Goal: Task Accomplishment & Management: Complete application form

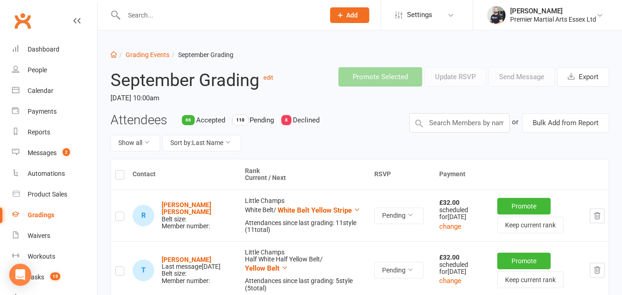
click at [355, 10] on button "Add" at bounding box center [349, 15] width 39 height 16
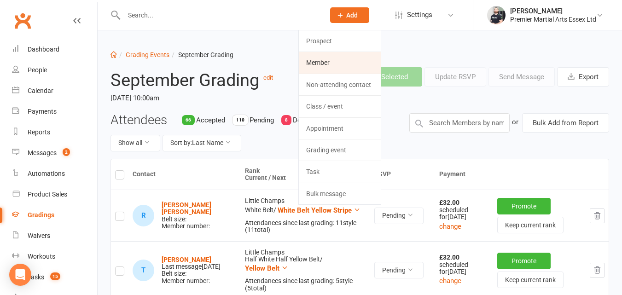
click at [327, 59] on link "Member" at bounding box center [340, 62] width 82 height 21
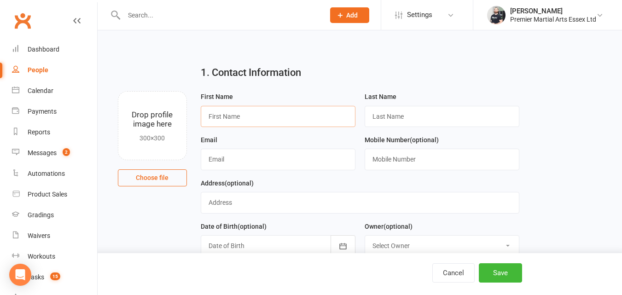
click at [224, 119] on input "text" at bounding box center [278, 116] width 155 height 21
type input "[PERSON_NAME]"
click at [386, 114] on input "text" at bounding box center [442, 116] width 155 height 21
type input "[PERSON_NAME]"
click at [261, 164] on input "text" at bounding box center [278, 159] width 155 height 21
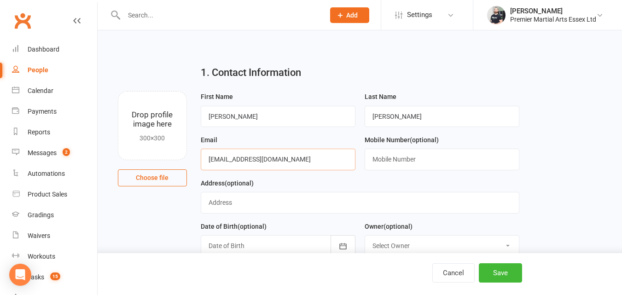
type input "[EMAIL_ADDRESS][DOMAIN_NAME]"
click at [391, 164] on input "text" at bounding box center [442, 159] width 155 height 21
type input "07393922090"
click at [244, 209] on input "text" at bounding box center [360, 202] width 319 height 21
type input "[STREET_ADDRESS][PERSON_NAME]"
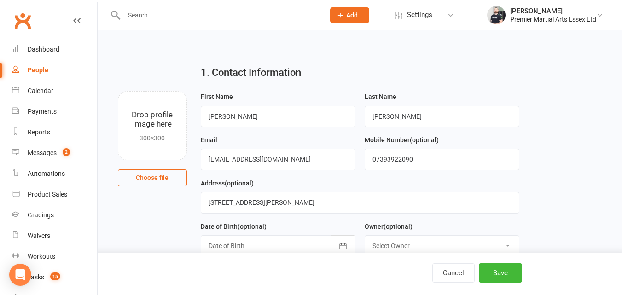
click at [243, 242] on div at bounding box center [278, 245] width 155 height 21
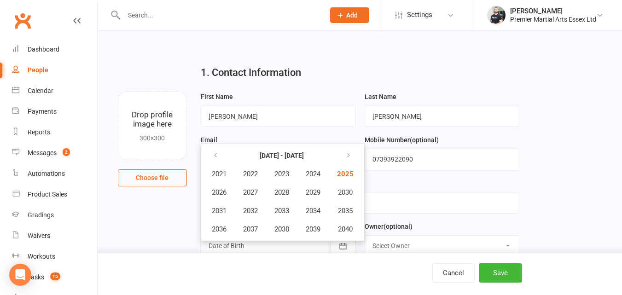
click at [251, 249] on div at bounding box center [278, 245] width 155 height 21
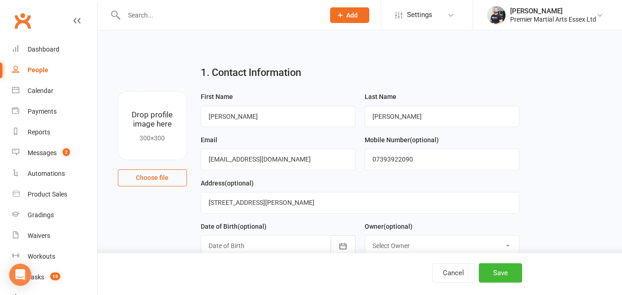
click at [251, 249] on div at bounding box center [278, 245] width 155 height 21
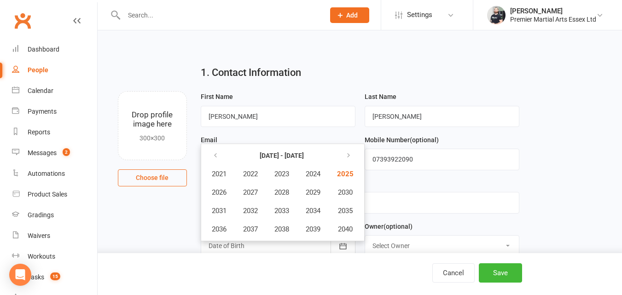
click at [251, 248] on div at bounding box center [278, 245] width 155 height 21
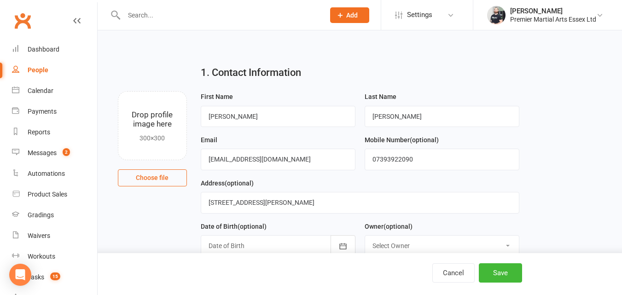
click at [268, 245] on div at bounding box center [278, 245] width 155 height 21
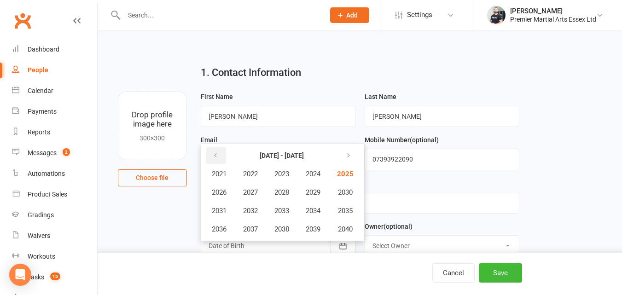
click at [212, 158] on icon "button" at bounding box center [215, 155] width 6 height 7
click at [347, 153] on button "button" at bounding box center [348, 155] width 20 height 17
click at [350, 159] on icon "button" at bounding box center [347, 155] width 6 height 7
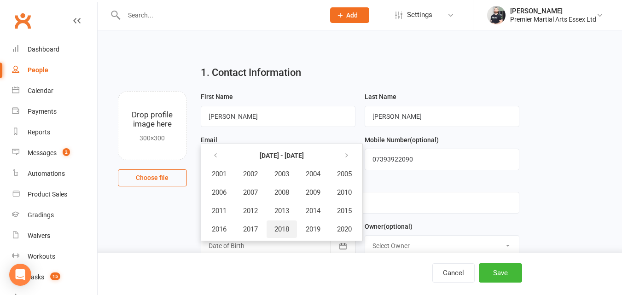
click at [287, 234] on span "2018" at bounding box center [282, 229] width 15 height 8
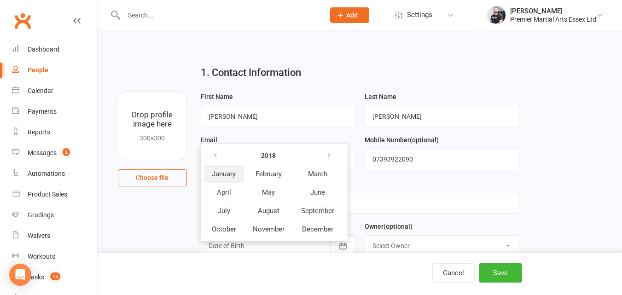
click at [220, 178] on span "January" at bounding box center [224, 174] width 24 height 8
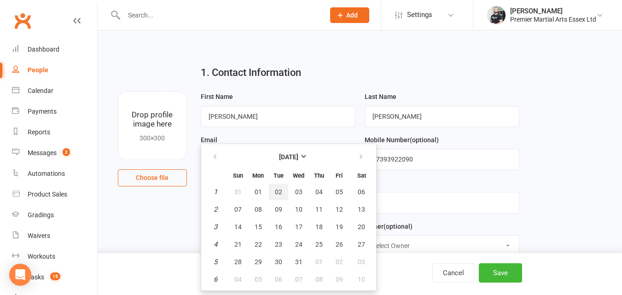
click at [275, 194] on span "02" at bounding box center [278, 191] width 7 height 7
type input "[DATE]"
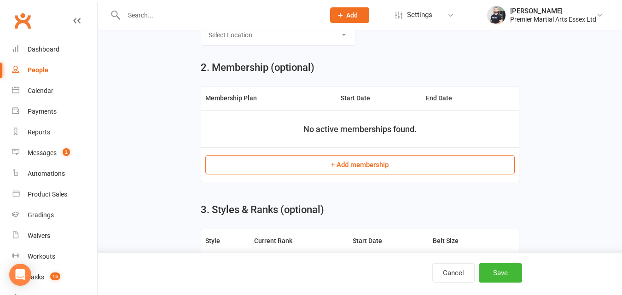
scroll to position [255, 0]
click at [501, 274] on button "Save" at bounding box center [500, 272] width 43 height 19
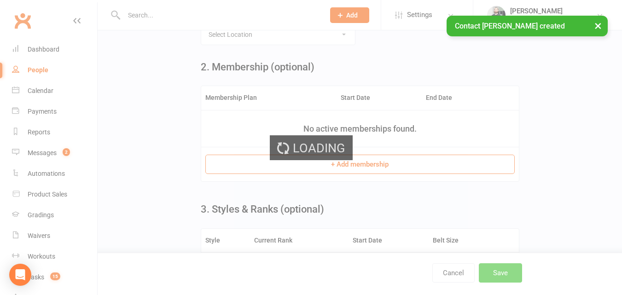
scroll to position [0, 0]
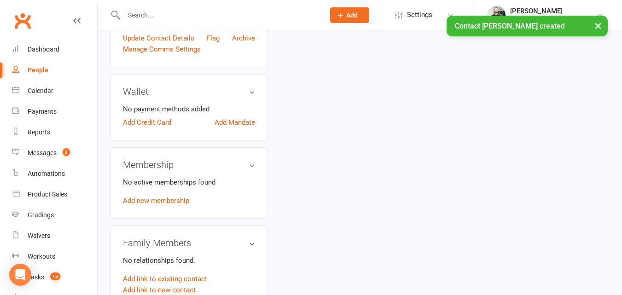
scroll to position [236, 0]
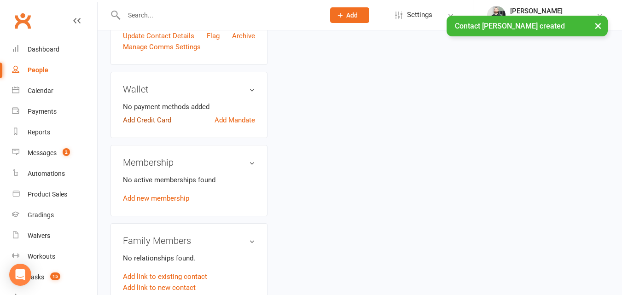
click at [152, 126] on link "Add Credit Card" at bounding box center [147, 120] width 48 height 11
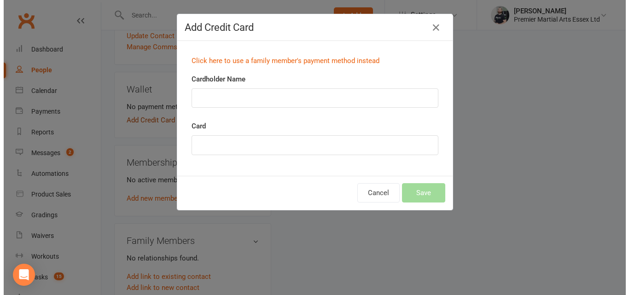
scroll to position [228, 0]
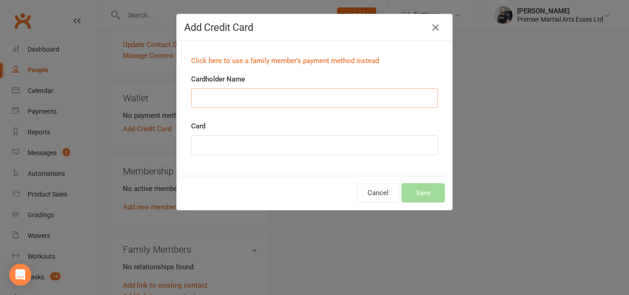
click at [257, 96] on input "Cardholder Name" at bounding box center [314, 97] width 247 height 19
type input "[PERSON_NAME]"
click at [423, 185] on button "Save" at bounding box center [423, 192] width 43 height 19
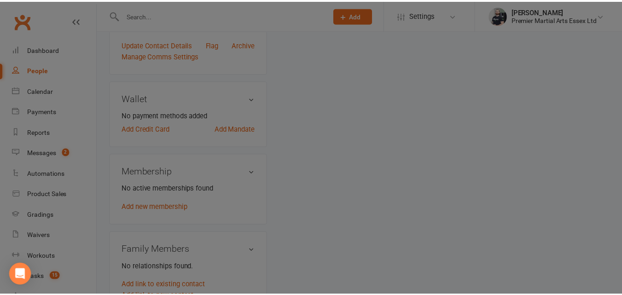
scroll to position [236, 0]
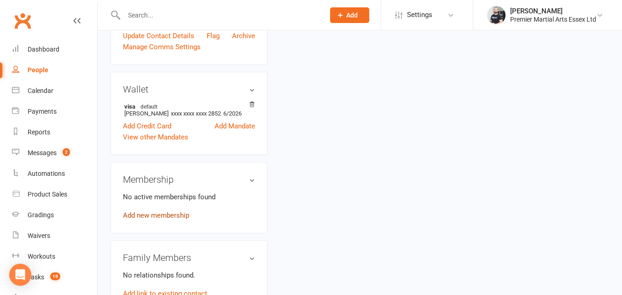
click at [175, 220] on link "Add new membership" at bounding box center [156, 215] width 66 height 8
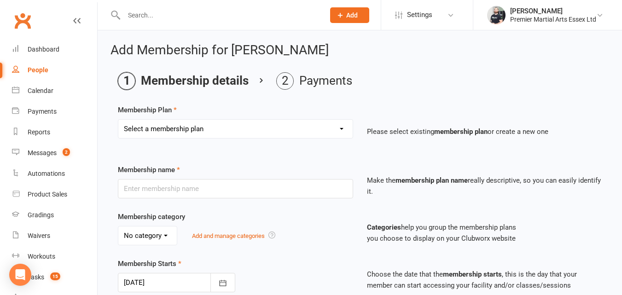
click at [233, 132] on select "Select a membership plan Basic Program (1x /week) Monthly Basic Program (2x /we…" at bounding box center [235, 129] width 234 height 18
select select "0"
click at [118, 120] on select "Select a membership plan Basic Program (1x /week) Monthly Basic Program (2x /we…" at bounding box center [235, 129] width 234 height 18
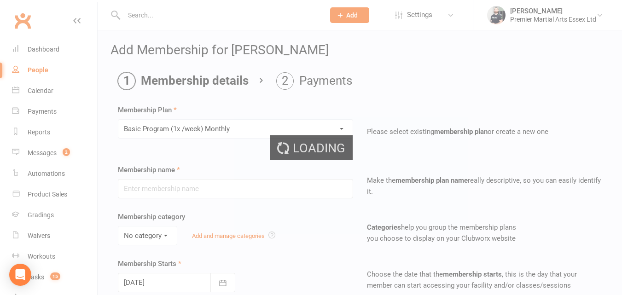
type input "Basic Program (1x /week) Monthly"
select select "3"
type input "1"
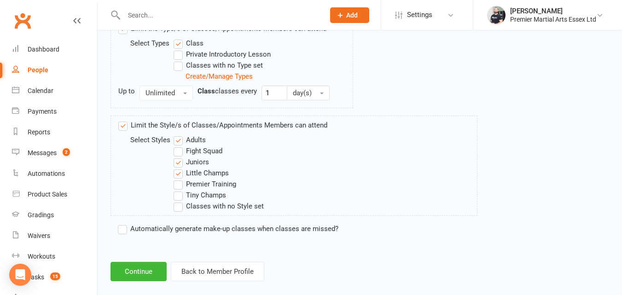
scroll to position [489, 0]
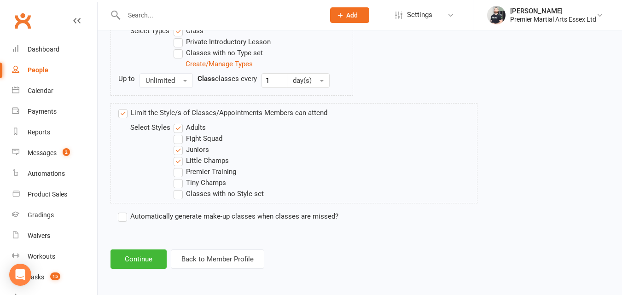
click at [177, 152] on label "Juniors" at bounding box center [191, 149] width 35 height 11
click at [177, 144] on input "Juniors" at bounding box center [177, 144] width 6 height 0
click at [180, 131] on label "Adults" at bounding box center [190, 127] width 32 height 11
click at [180, 122] on input "Adults" at bounding box center [177, 122] width 6 height 0
click at [144, 253] on button "Continue" at bounding box center [139, 259] width 56 height 19
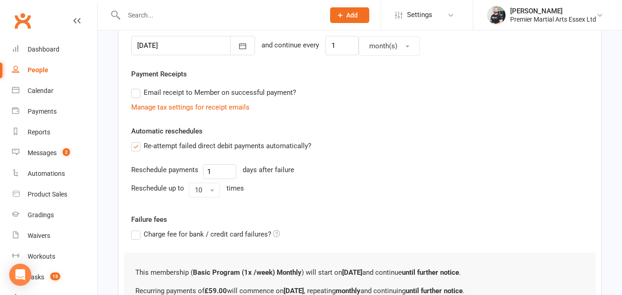
scroll to position [338, 0]
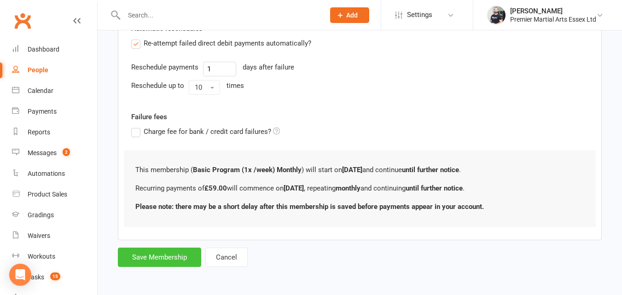
click at [173, 266] on button "Save Membership" at bounding box center [159, 257] width 83 height 19
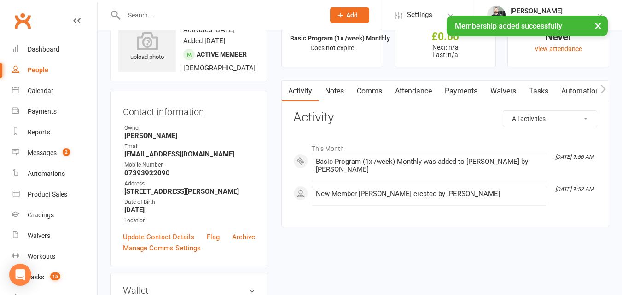
scroll to position [76, 0]
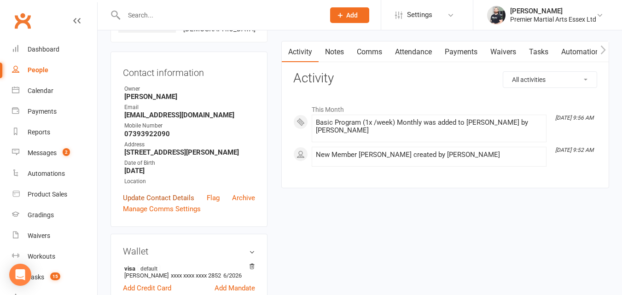
click at [155, 204] on link "Update Contact Details" at bounding box center [158, 198] width 71 height 11
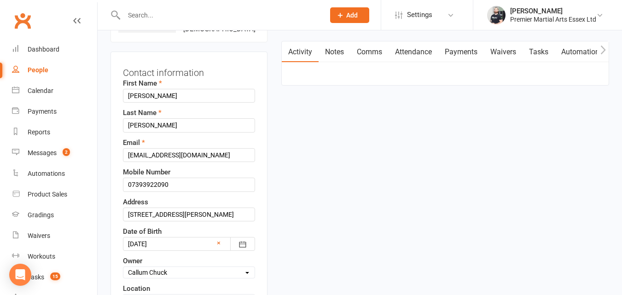
scroll to position [43, 0]
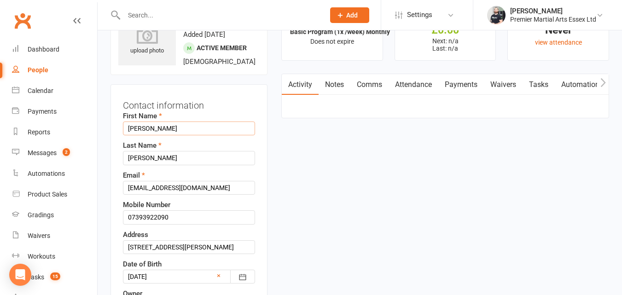
drag, startPoint x: 161, startPoint y: 155, endPoint x: 129, endPoint y: 154, distance: 31.8
click at [129, 135] on input "[PERSON_NAME]" at bounding box center [189, 129] width 132 height 14
click at [136, 135] on input "[PERSON_NAME]" at bounding box center [189, 129] width 132 height 14
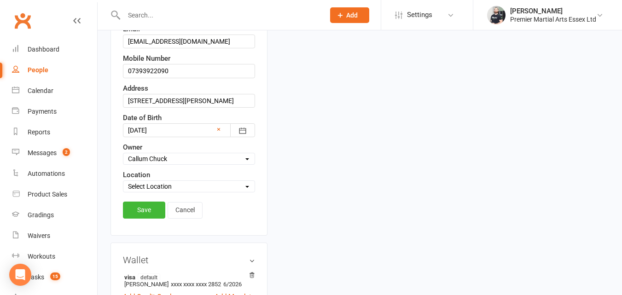
scroll to position [217, 0]
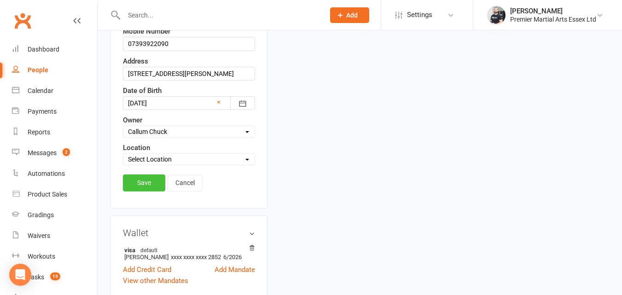
type input "[PERSON_NAME]"
click at [145, 191] on link "Save" at bounding box center [144, 183] width 42 height 17
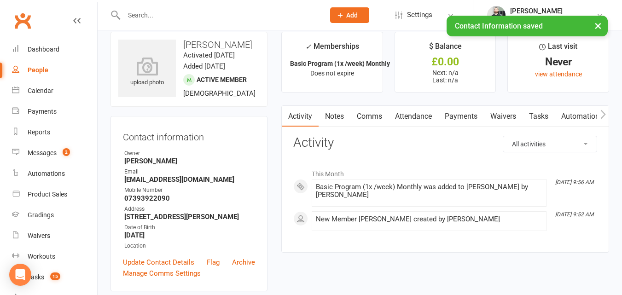
scroll to position [0, 0]
